Goal: Task Accomplishment & Management: Manage account settings

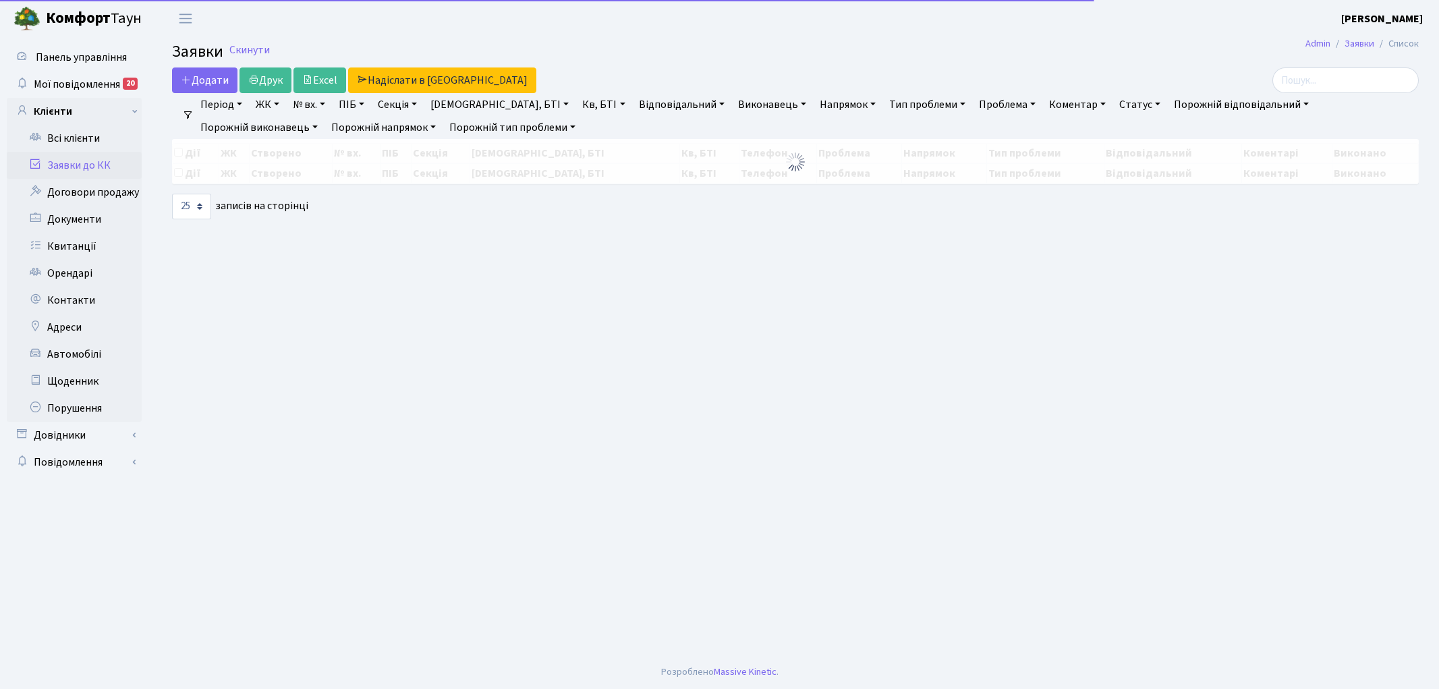
select select "25"
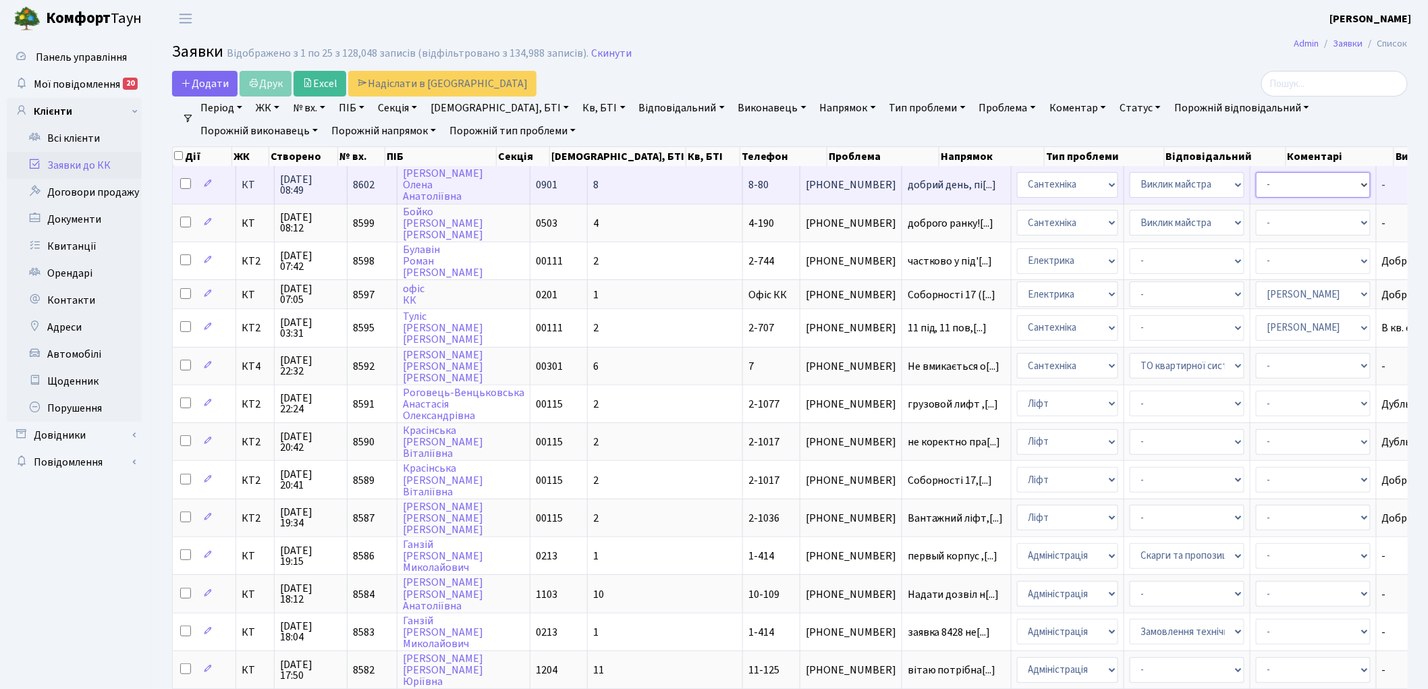
click at [1256, 190] on select "- Адміністратор ЖК ДП Адміністратор ЖК КТ Адміністратор ЖК СП [PERSON_NAME] [PE…" at bounding box center [1313, 185] width 115 height 26
select select "67"
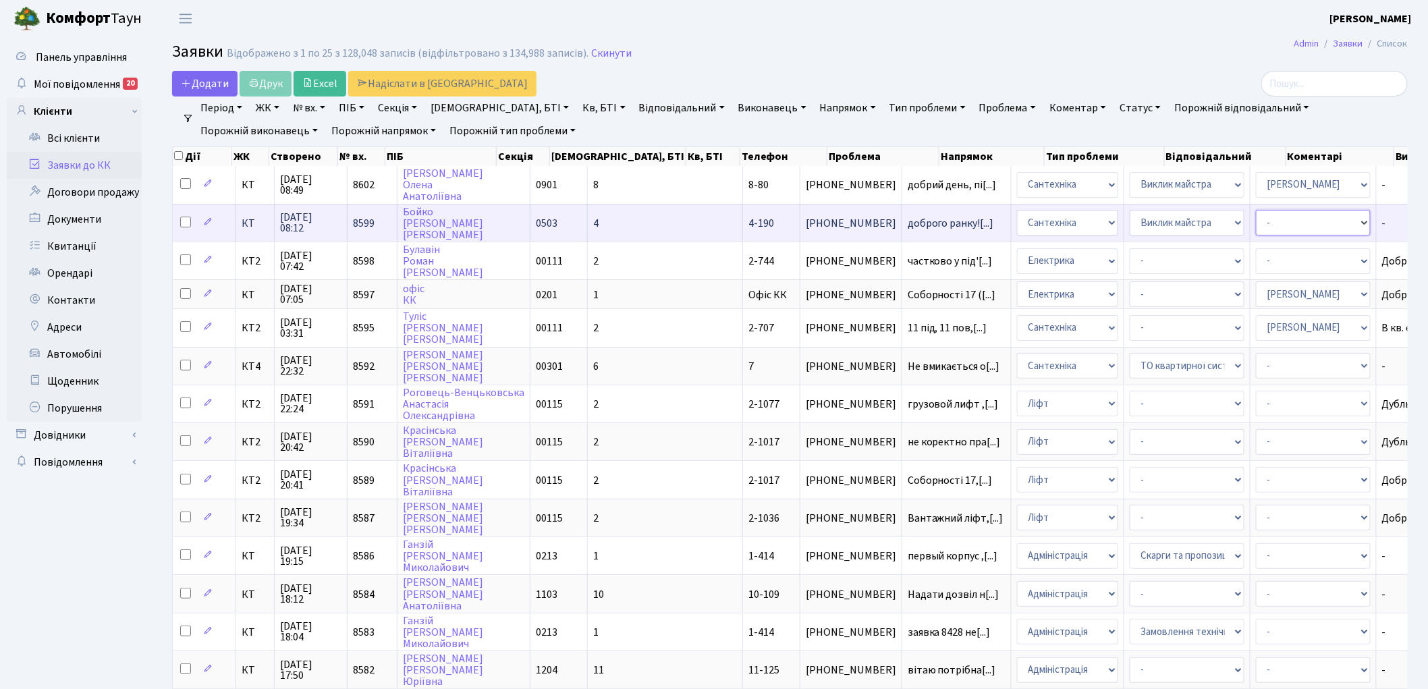
click at [1256, 225] on select "- Адміністратор ЖК ДП Адміністратор ЖК КТ Адміністратор ЖК СП [PERSON_NAME] [PE…" at bounding box center [1313, 223] width 115 height 26
select select "67"
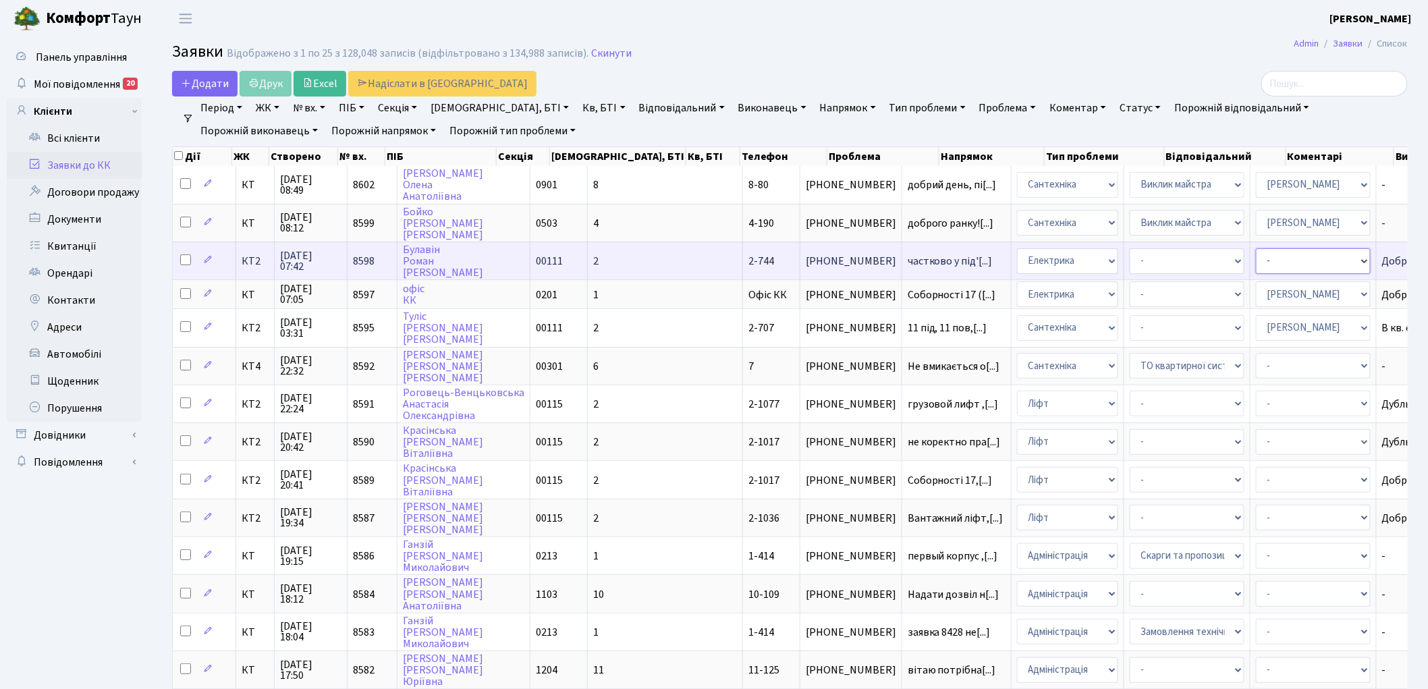
click at [1256, 259] on select "- Адміністратор ЖК ДП Адміністратор ЖК КТ Адміністратор ЖК СП [PERSON_NAME] [PE…" at bounding box center [1313, 261] width 115 height 26
select select "22"
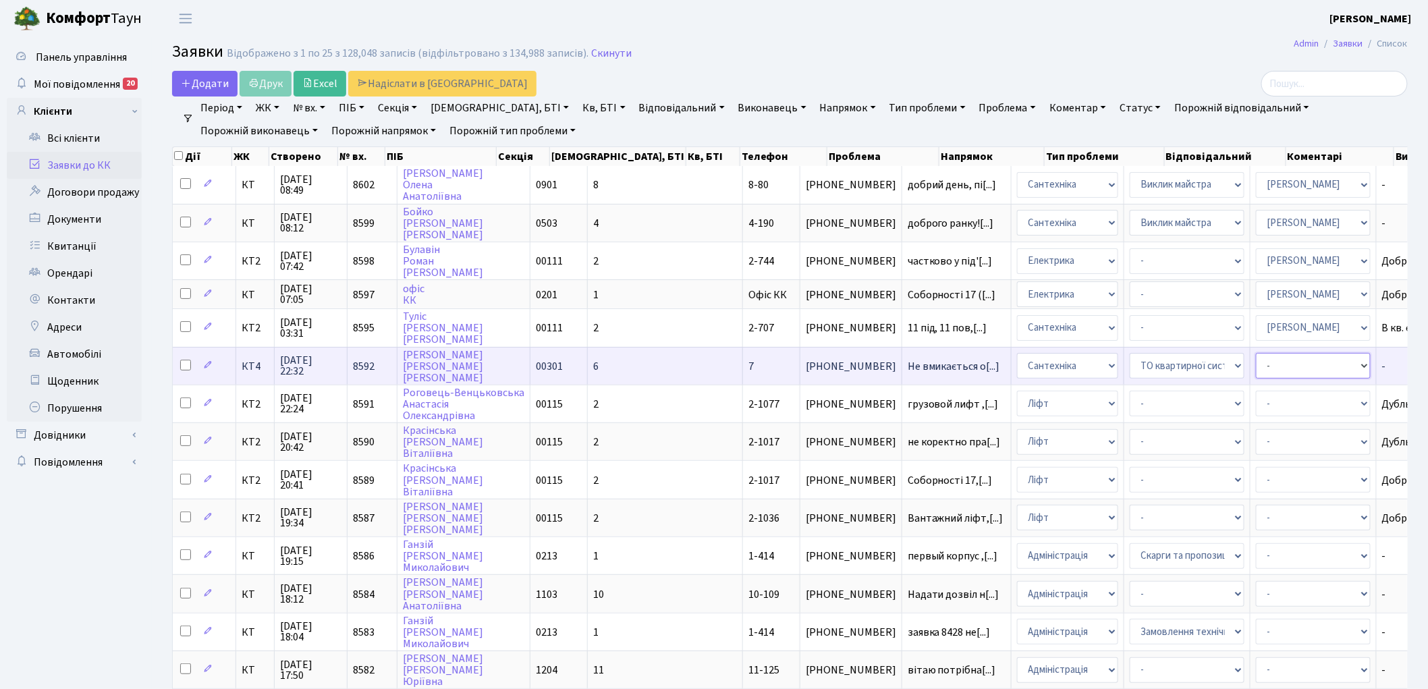
click at [1256, 365] on select "- Адміністратор ЖК ДП Адміністратор ЖК КТ Адміністратор ЖК СП [PERSON_NAME] [PE…" at bounding box center [1313, 366] width 115 height 26
select select "67"
click at [591, 55] on link "Скинути" at bounding box center [611, 53] width 40 height 13
